Goal: Task Accomplishment & Management: Use online tool/utility

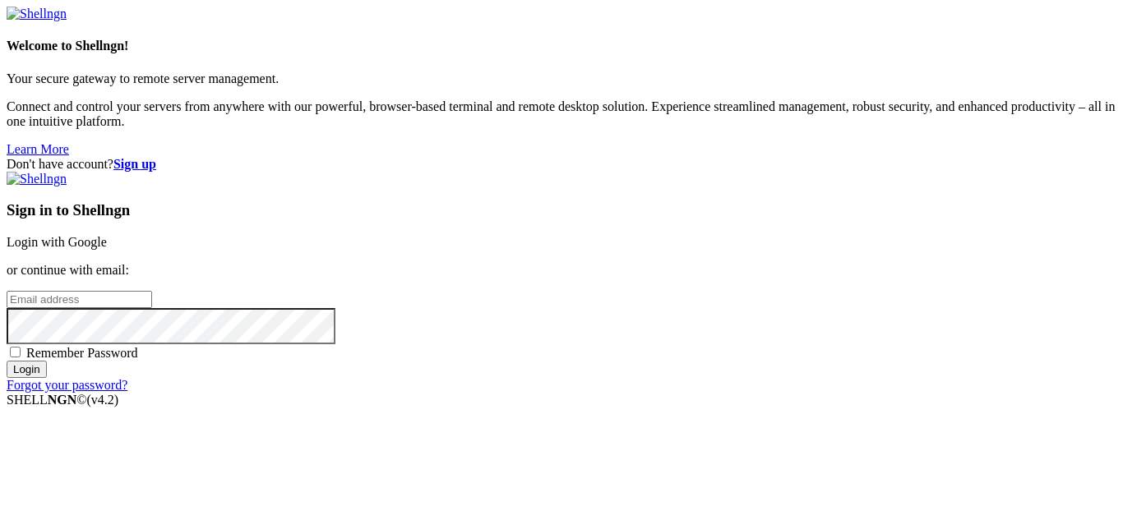
type input "miles"
click at [107, 235] on link "Login with Google" at bounding box center [57, 242] width 100 height 14
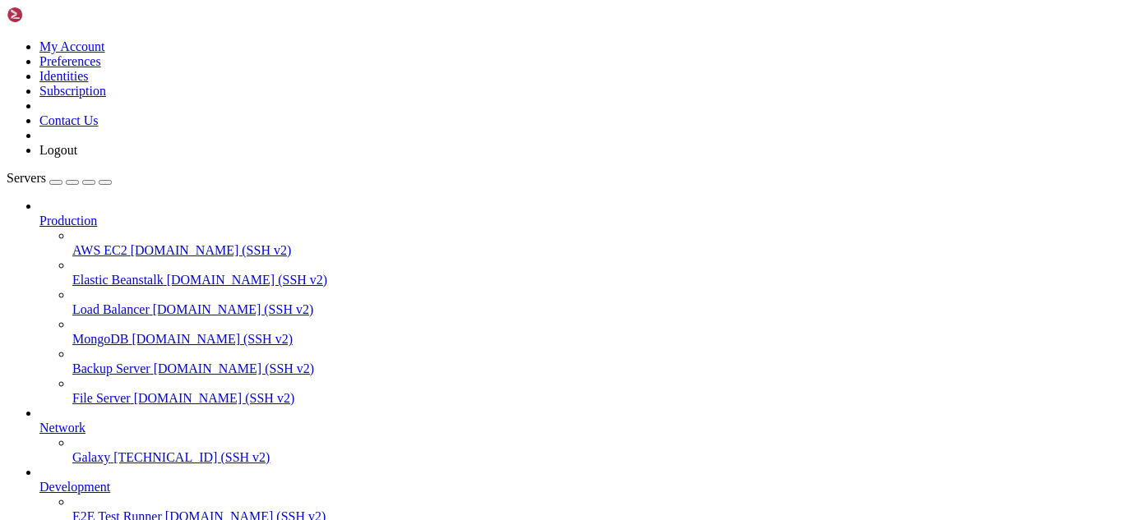
click at [128, 332] on span "MongoDB" at bounding box center [100, 339] width 56 height 14
click at [124, 450] on span "[TECHNICAL_ID] (SSH v2)" at bounding box center [191, 457] width 156 height 14
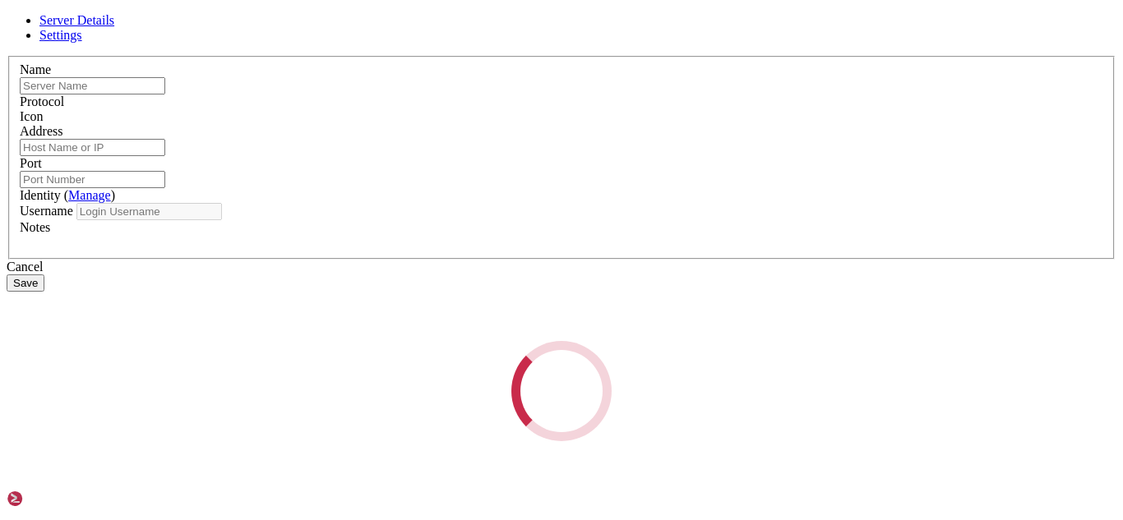
type input "Galaxy"
type input "[TECHNICAL_ID]"
type input "22"
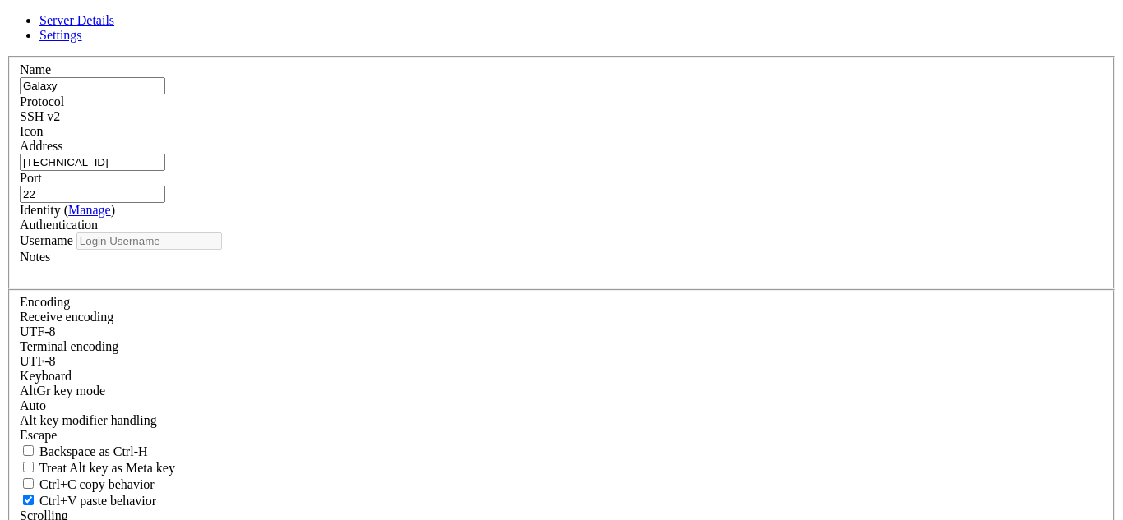
type input "miles"
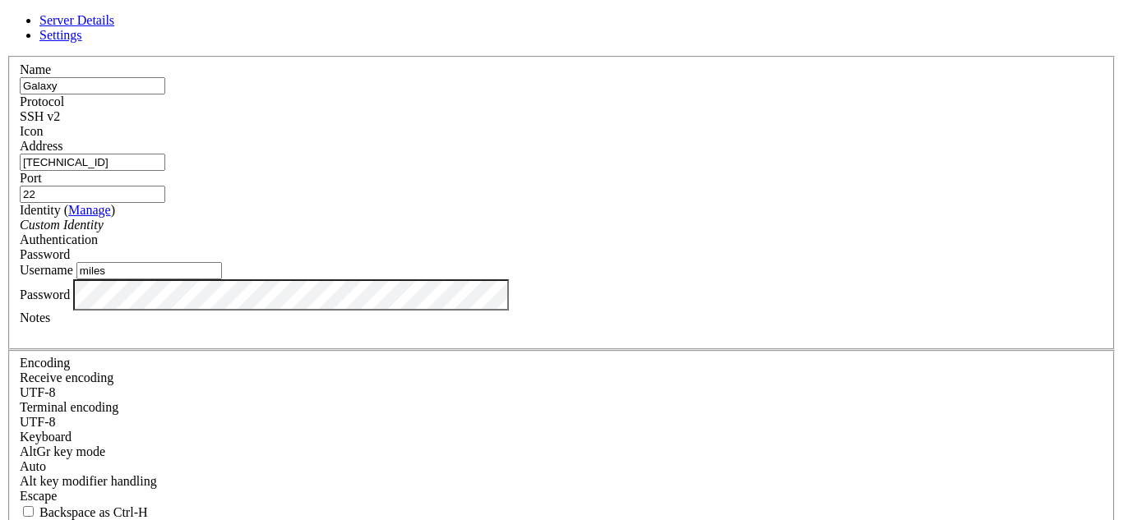
drag, startPoint x: 455, startPoint y: 162, endPoint x: 350, endPoint y: 161, distance: 105.2
click at [165, 161] on input "[TECHNICAL_ID]" at bounding box center [92, 162] width 145 height 17
type input "mileshilliard"
type input "miles [PERSON_NAME][DOMAIN_NAME]"
click at [60, 111] on span "SSH v2" at bounding box center [40, 116] width 40 height 14
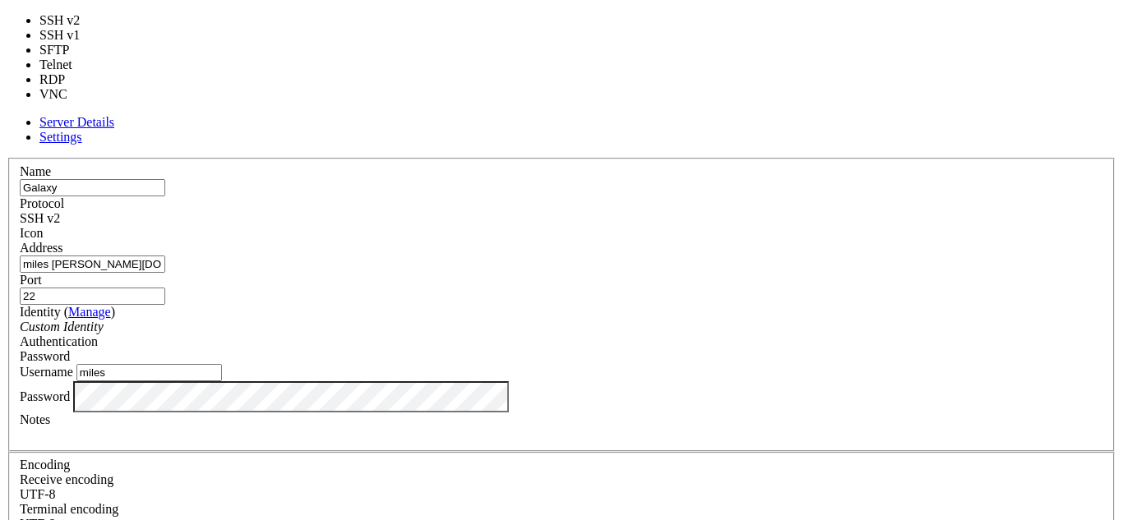
click at [60, 211] on span "SSH v2" at bounding box center [40, 218] width 40 height 14
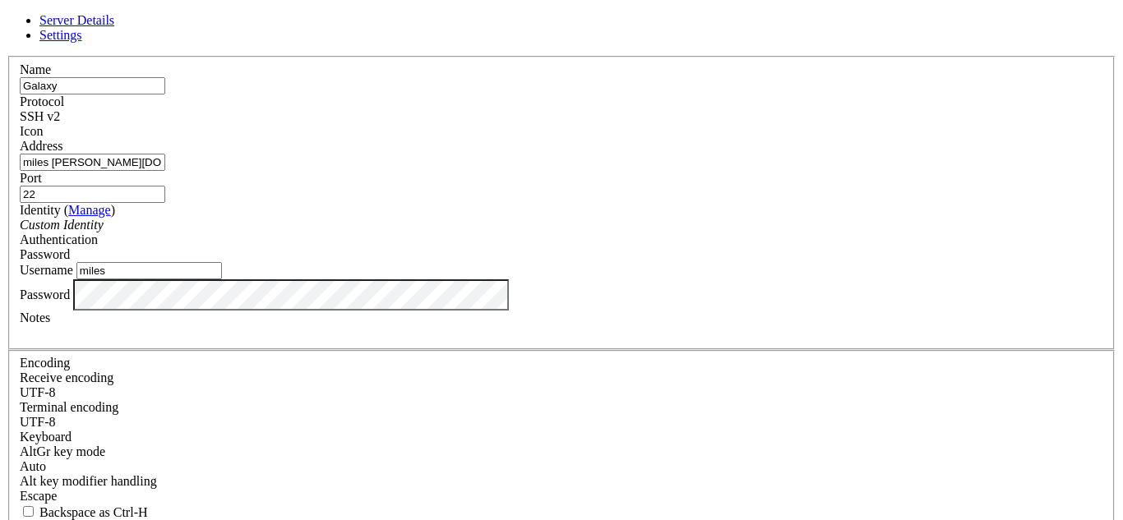
click at [20, 139] on span at bounding box center [20, 139] width 0 height 0
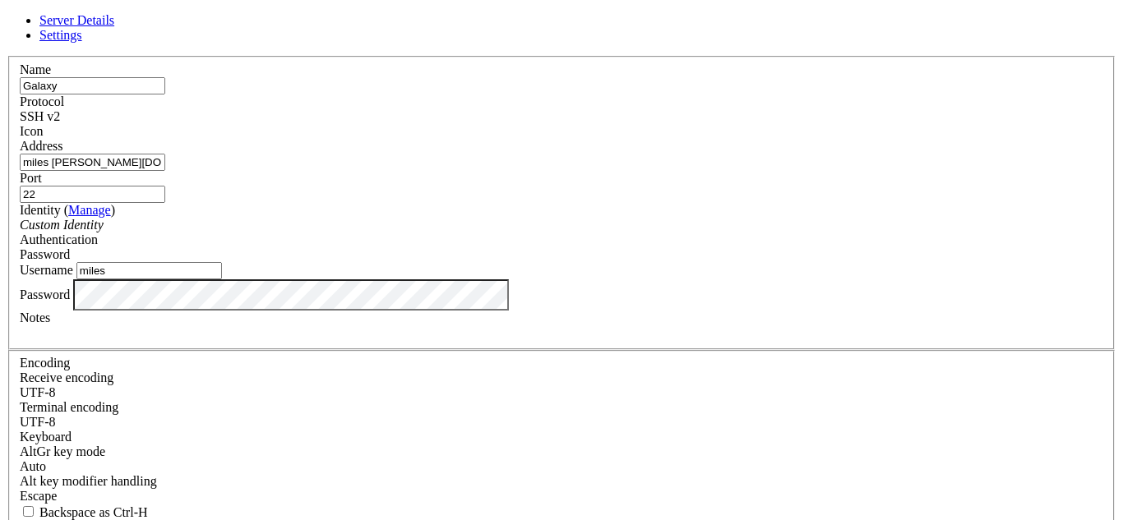
click at [312, 356] on div "Server Details Settings Name Galaxy Protocol SSH v2 Icon" at bounding box center [562, 352] width 1110 height 679
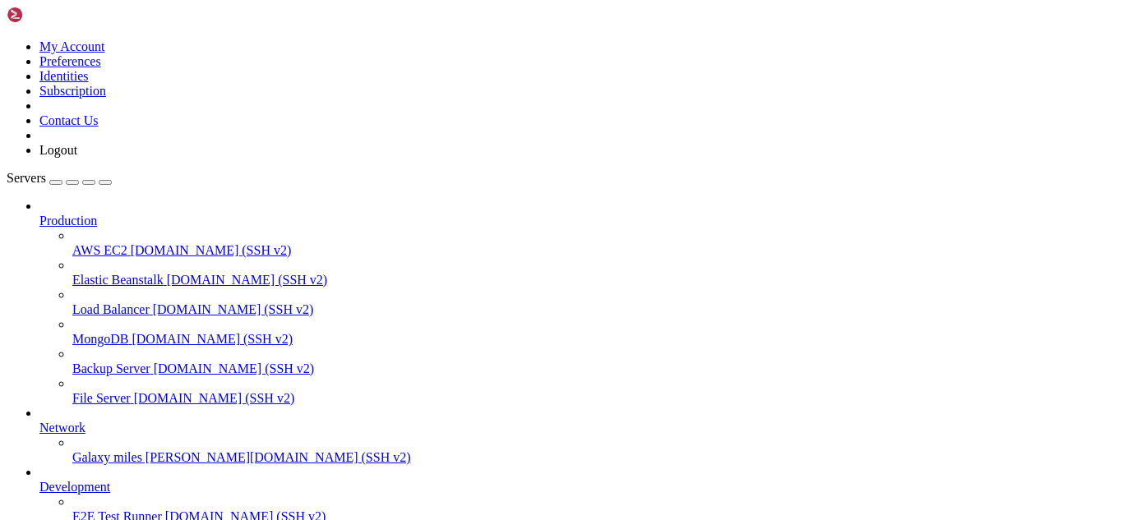
click at [56, 182] on div "button" at bounding box center [56, 182] width 0 height 0
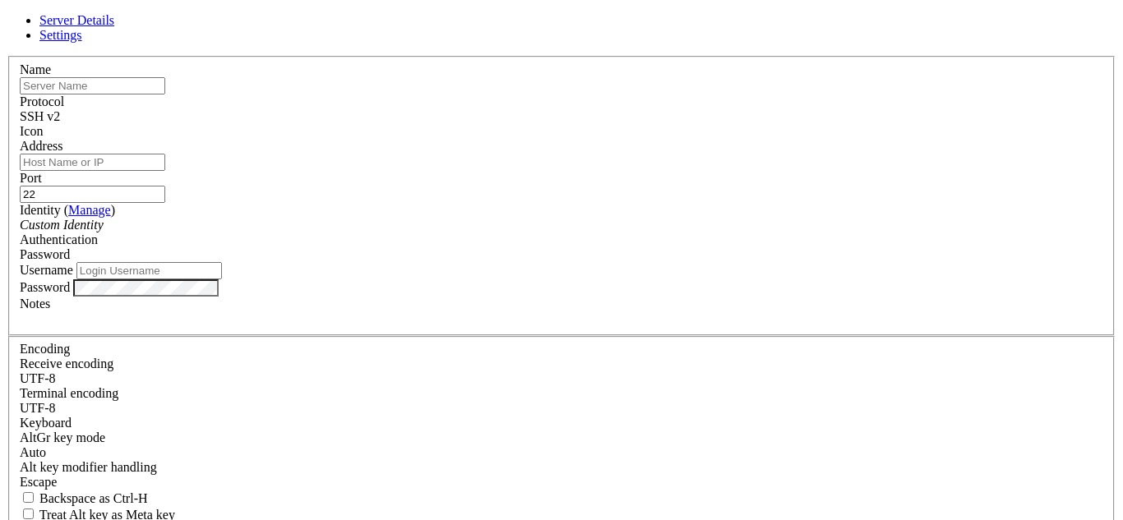
type input "miles"
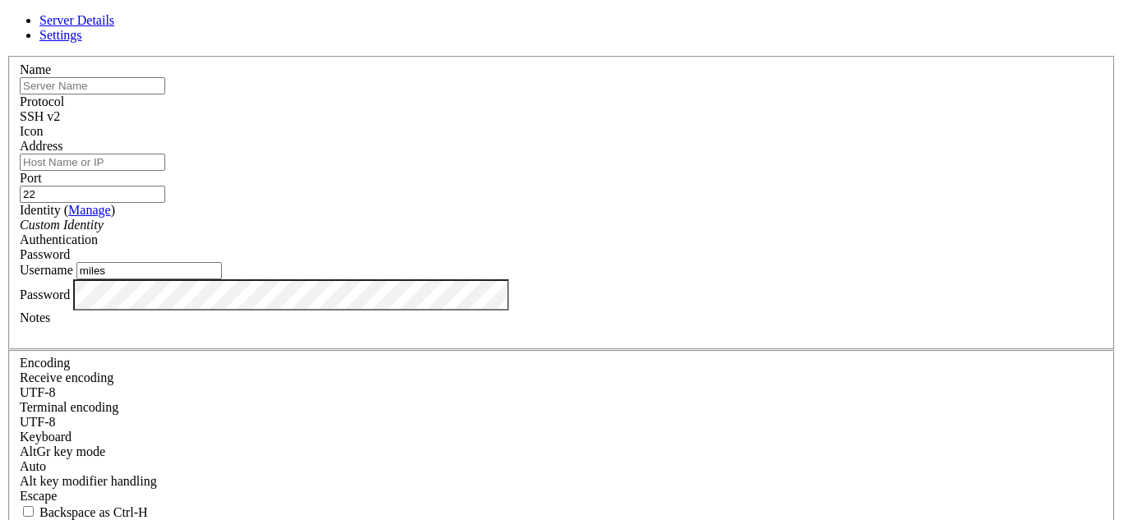
click at [82, 42] on link "Settings" at bounding box center [60, 35] width 43 height 14
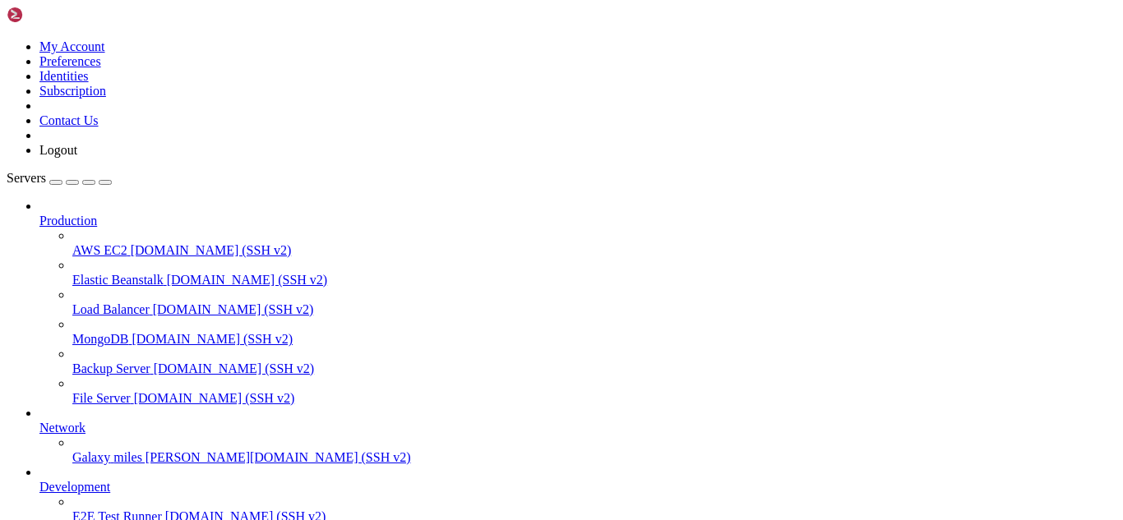
scroll to position [1850, 0]
click at [104, 450] on span "Galaxy" at bounding box center [91, 457] width 38 height 14
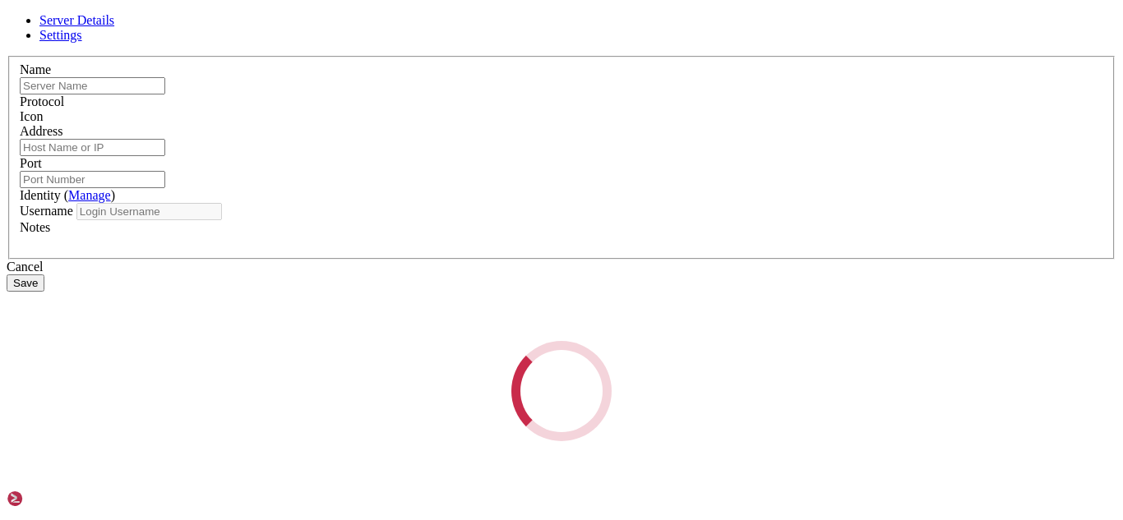
type input "Galaxy"
type input "miles [PERSON_NAME][DOMAIN_NAME]"
type input "22"
type input "miles"
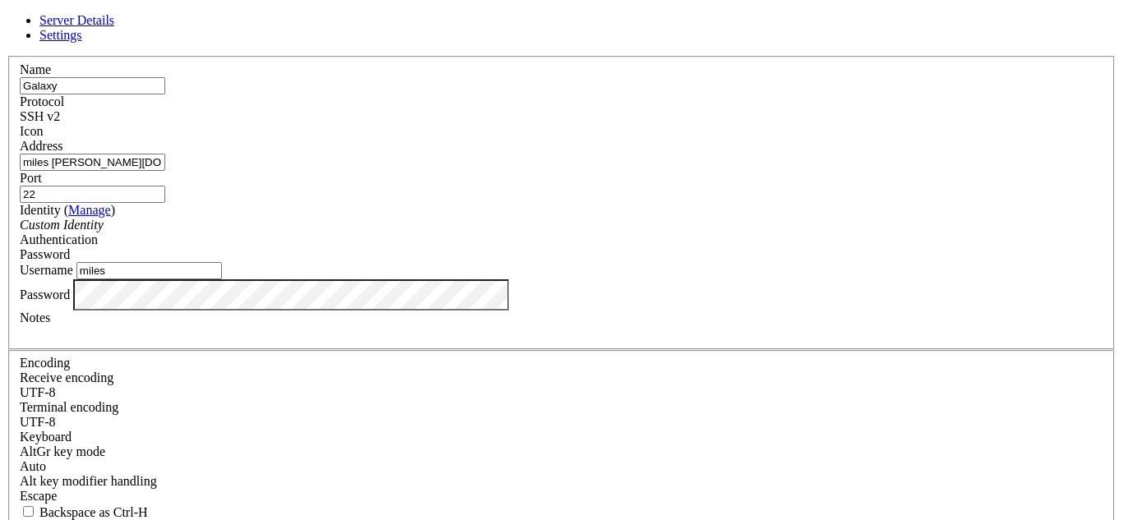
click at [82, 41] on span "Settings" at bounding box center [60, 35] width 43 height 14
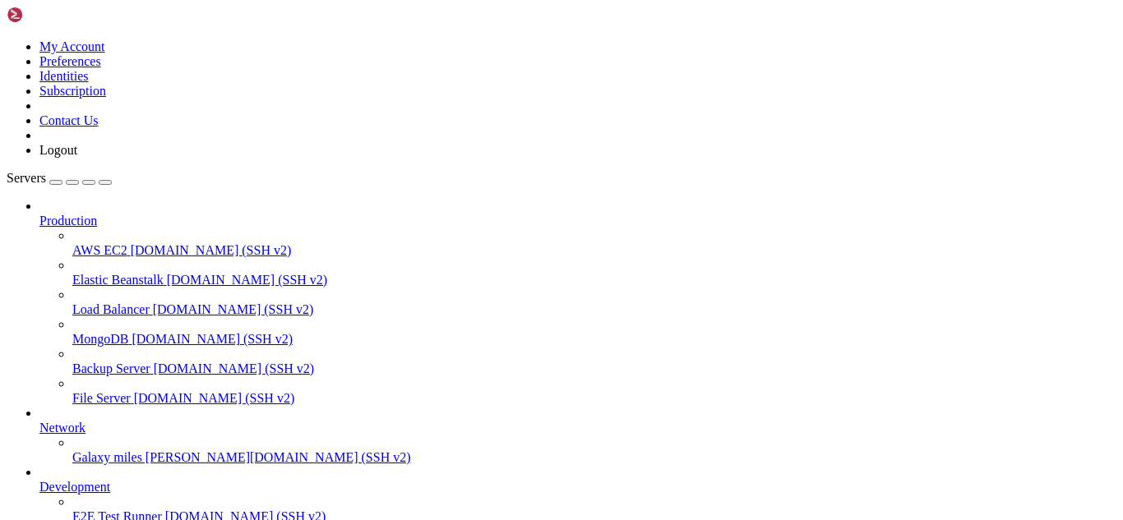
scroll to position [3758, 0]
